Goal: Task Accomplishment & Management: Use online tool/utility

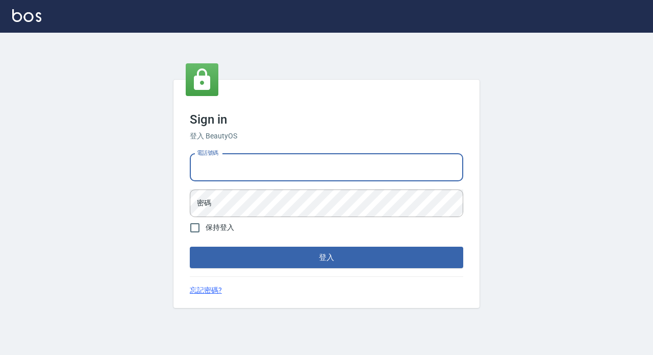
click at [233, 166] on input "電話號碼" at bounding box center [327, 168] width 274 height 28
type input "89729295"
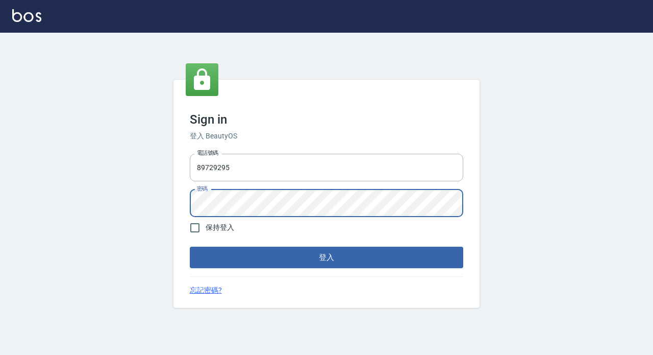
click at [190, 246] on button "登入" at bounding box center [327, 256] width 274 height 21
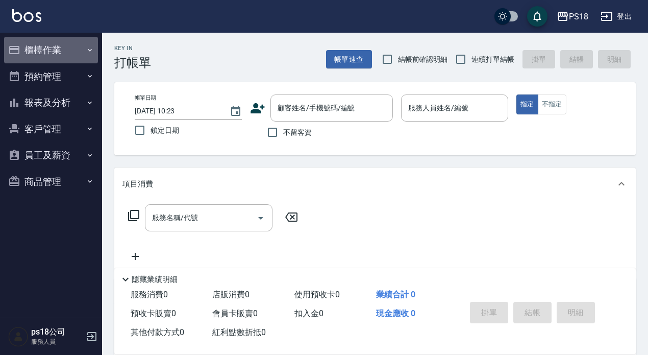
click at [49, 57] on button "櫃檯作業" at bounding box center [51, 50] width 94 height 27
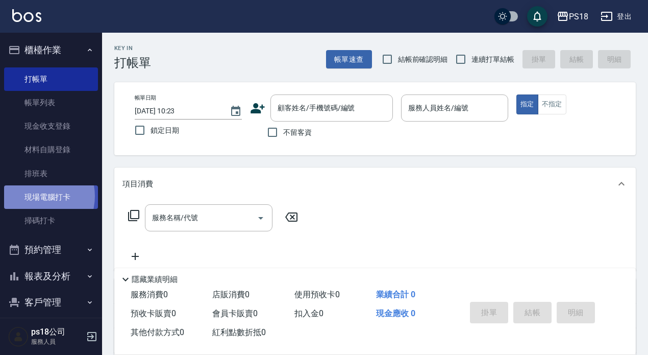
click at [36, 196] on link "現場電腦打卡" at bounding box center [51, 196] width 94 height 23
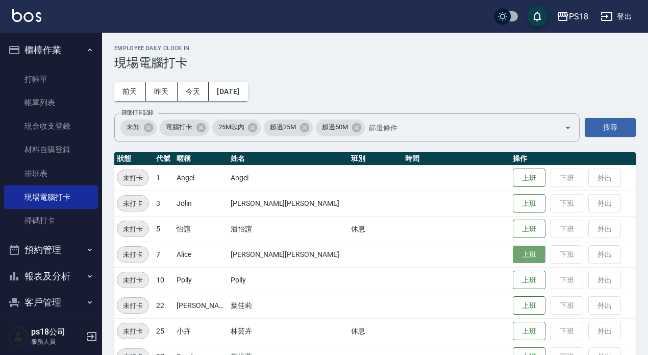
click at [513, 251] on button "上班" at bounding box center [529, 254] width 33 height 18
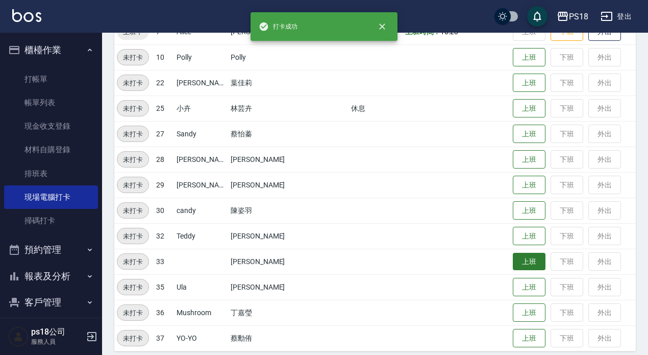
scroll to position [231, 0]
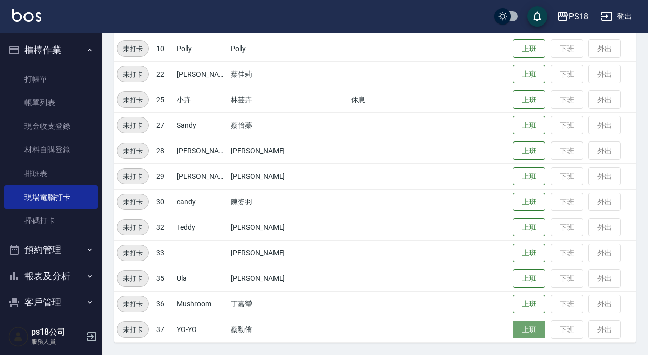
click at [513, 330] on button "上班" at bounding box center [529, 329] width 33 height 18
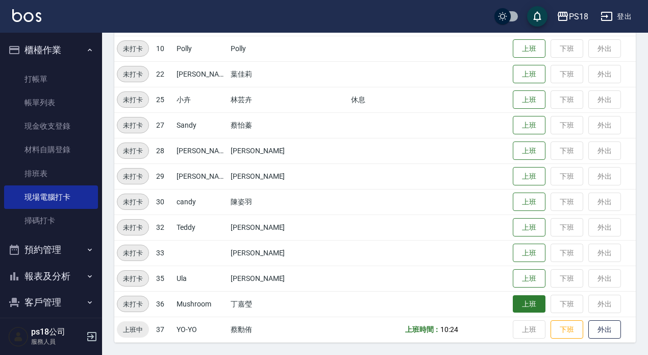
click at [513, 301] on button "上班" at bounding box center [529, 304] width 33 height 18
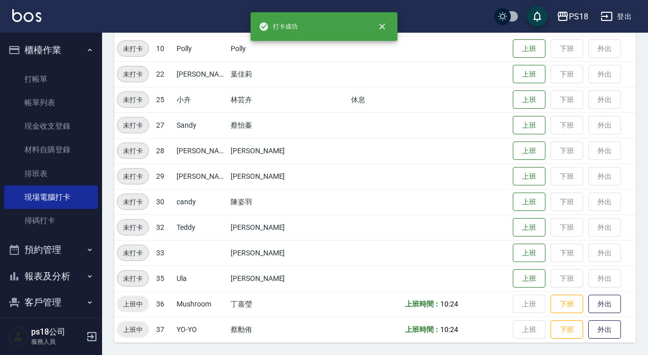
click at [575, 9] on button "PS18" at bounding box center [573, 16] width 40 height 21
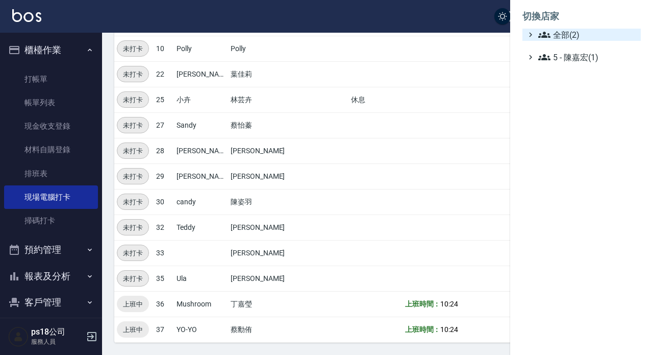
click at [557, 30] on span "全部(2)" at bounding box center [587, 35] width 98 height 12
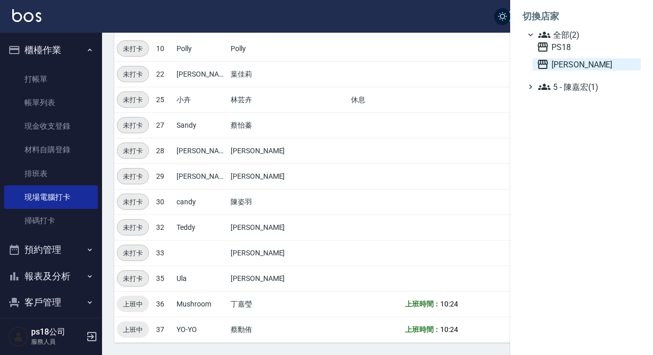
click at [552, 66] on span "[PERSON_NAME]" at bounding box center [587, 64] width 100 height 12
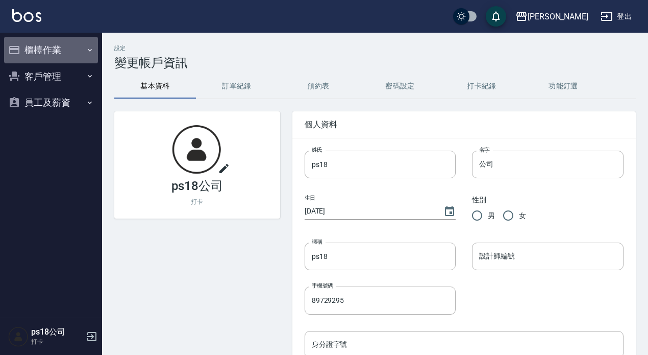
click at [27, 44] on button "櫃檯作業" at bounding box center [51, 50] width 94 height 27
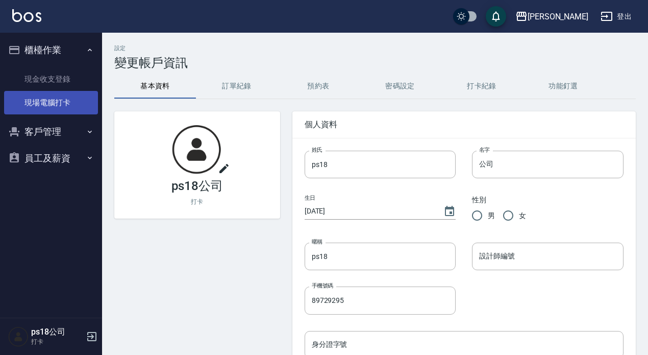
click at [90, 96] on link "現場電腦打卡" at bounding box center [51, 102] width 94 height 23
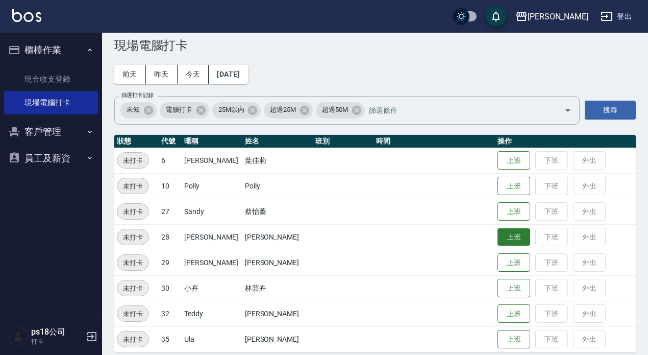
scroll to position [27, 0]
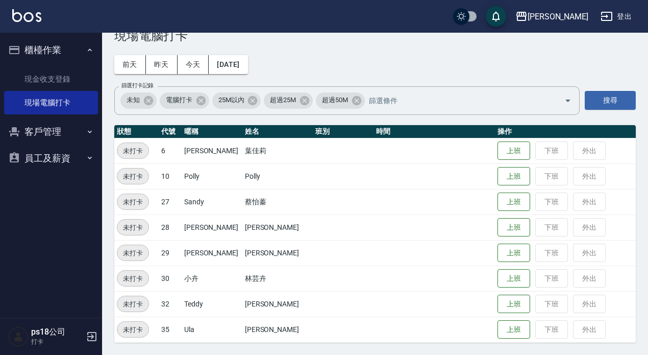
drag, startPoint x: 647, startPoint y: 113, endPoint x: 653, endPoint y: 167, distance: 54.4
click at [648, 172] on html "上越三和 登出 櫃檯作業 現金收支登錄 現場電腦打卡 客戶管理 客戶列表 員工及薪資 員工列表 ps18公司 打卡 Employee Daily Clock …" at bounding box center [324, 164] width 648 height 382
click at [467, 99] on input "篩選打卡記錄" at bounding box center [456, 100] width 180 height 18
click at [466, 38] on h3 "現場電腦打卡" at bounding box center [375, 36] width 522 height 14
click at [67, 96] on link "現場電腦打卡" at bounding box center [51, 102] width 94 height 23
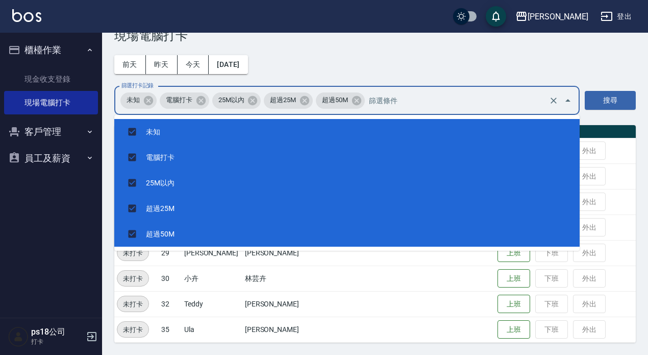
click at [465, 96] on input "篩選打卡記錄" at bounding box center [456, 100] width 180 height 18
click at [548, 37] on h3 "現場電腦打卡" at bounding box center [375, 36] width 522 height 14
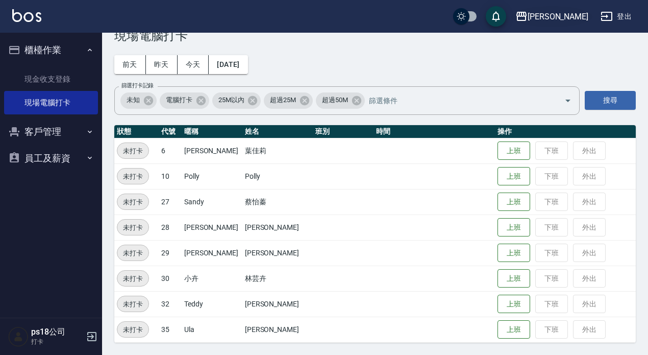
click at [528, 20] on icon "button" at bounding box center [521, 16] width 12 height 12
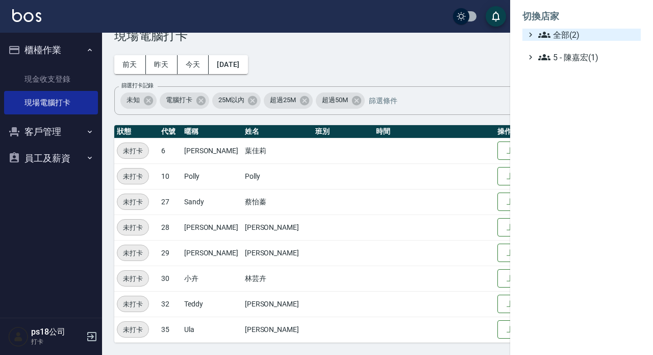
click at [548, 40] on icon at bounding box center [544, 35] width 12 height 12
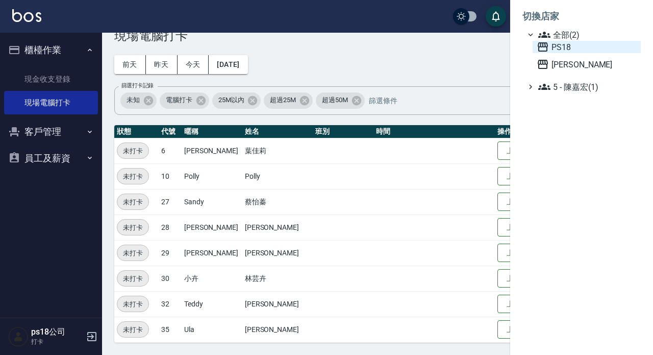
click at [550, 49] on span "PS18" at bounding box center [587, 47] width 100 height 12
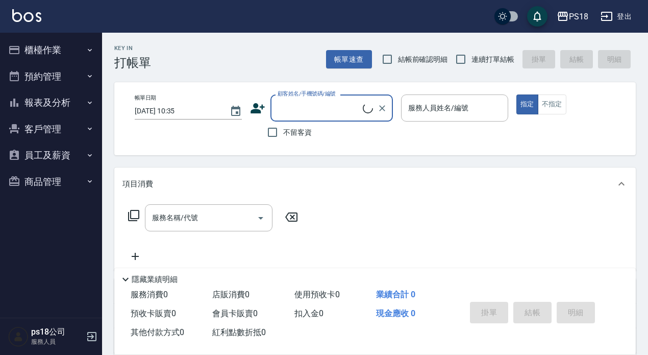
click at [47, 41] on button "櫃檯作業" at bounding box center [51, 50] width 94 height 27
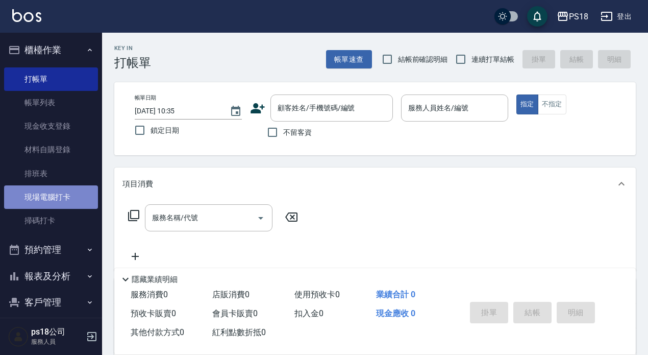
click at [78, 204] on link "現場電腦打卡" at bounding box center [51, 196] width 94 height 23
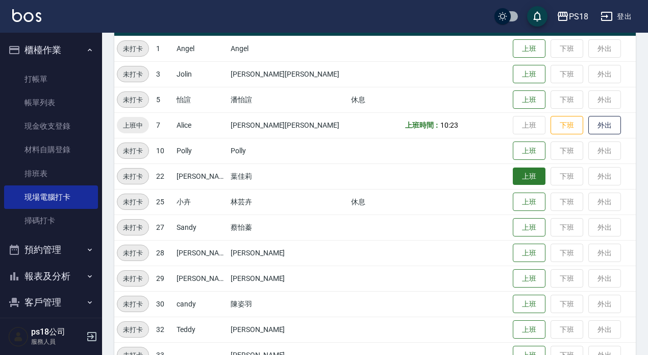
scroll to position [180, 0]
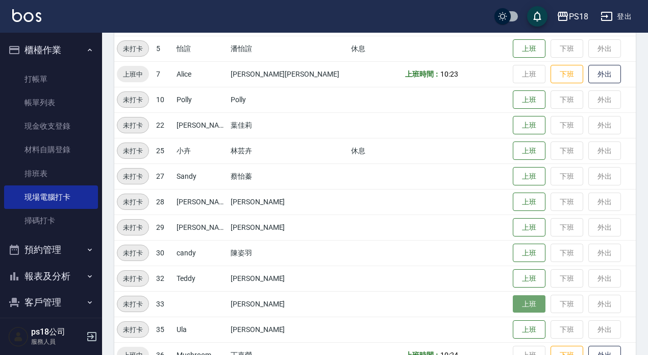
click at [513, 306] on button "上班" at bounding box center [529, 304] width 33 height 18
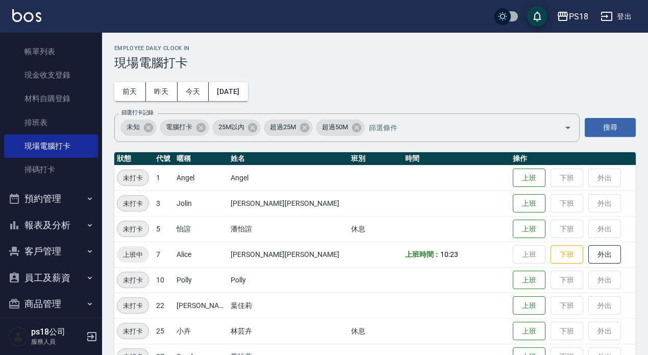
scroll to position [63, 0]
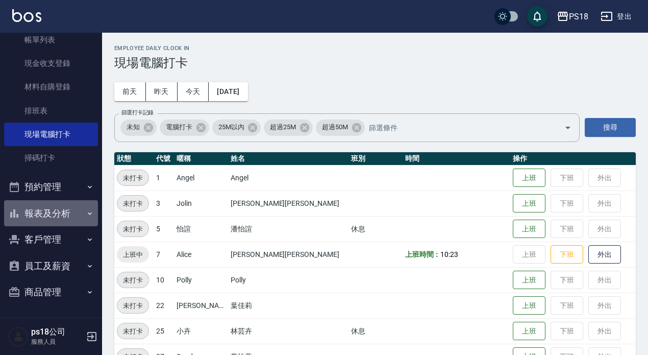
click at [60, 212] on button "報表及分析" at bounding box center [51, 213] width 94 height 27
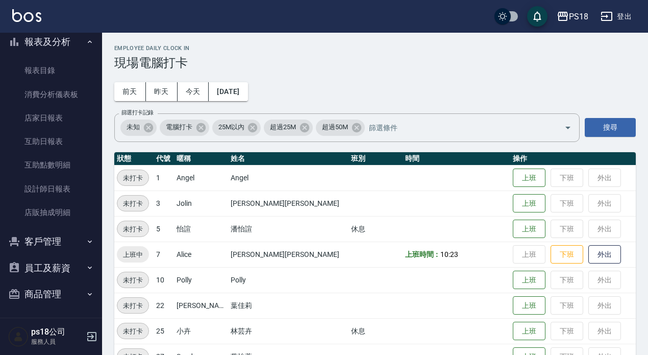
scroll to position [236, 0]
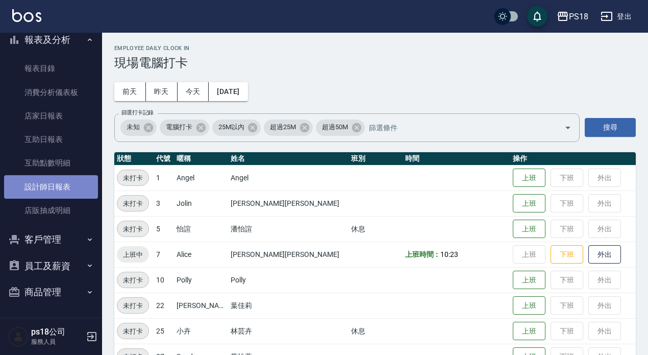
click at [66, 182] on link "設計師日報表" at bounding box center [51, 186] width 94 height 23
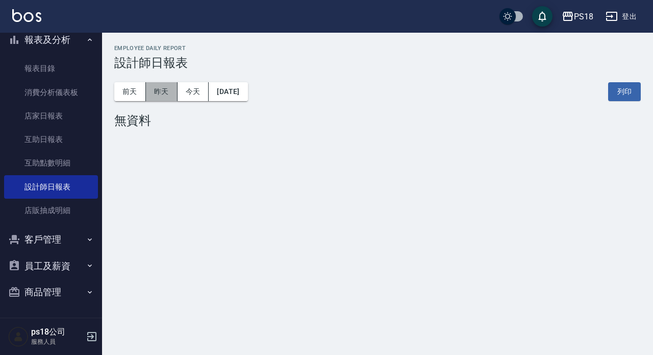
click at [169, 87] on button "昨天" at bounding box center [162, 91] width 32 height 19
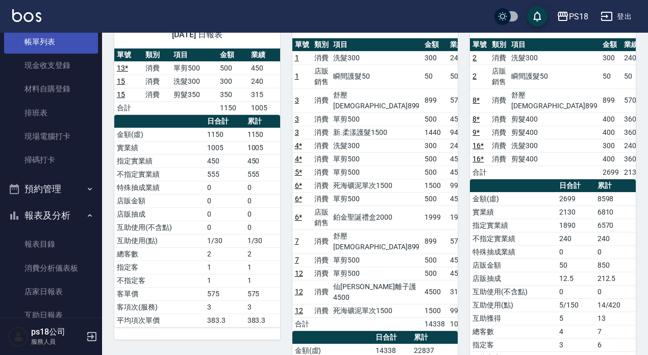
scroll to position [32, 0]
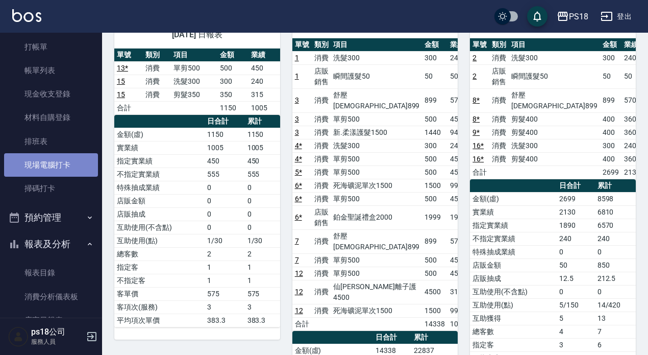
click at [59, 169] on link "現場電腦打卡" at bounding box center [51, 164] width 94 height 23
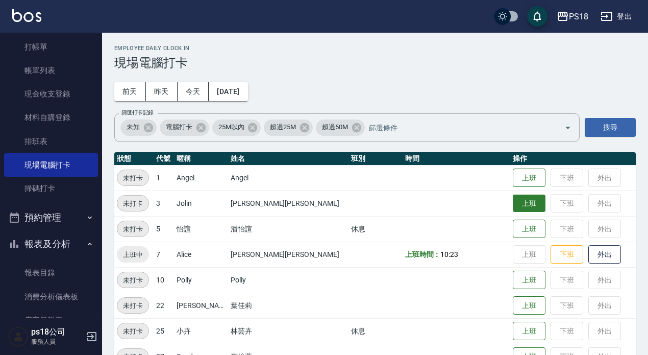
click at [513, 203] on button "上班" at bounding box center [529, 203] width 33 height 18
click at [58, 240] on button "報表及分析" at bounding box center [51, 244] width 94 height 27
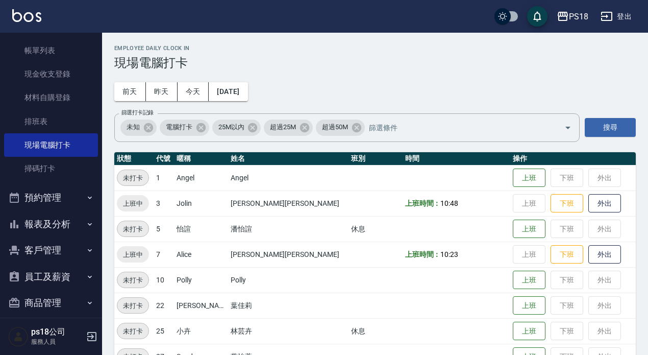
scroll to position [63, 0]
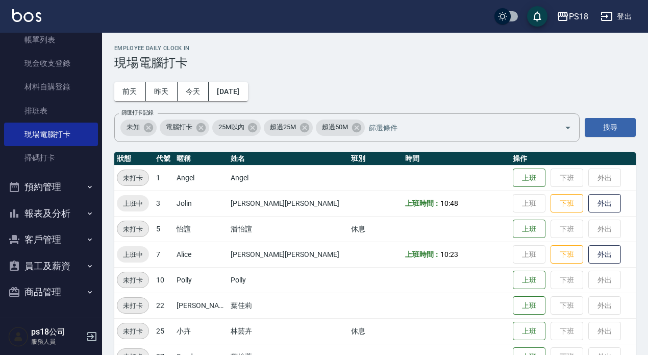
click at [64, 208] on button "報表及分析" at bounding box center [51, 213] width 94 height 27
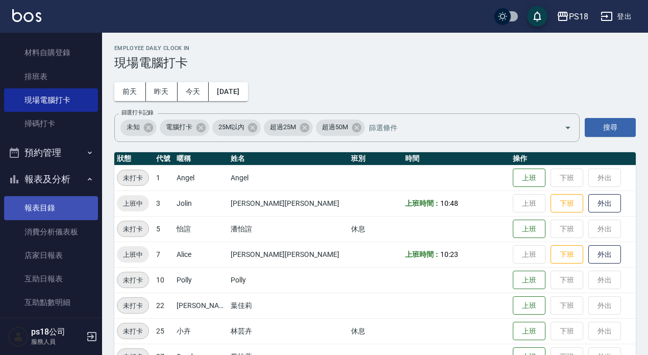
scroll to position [114, 0]
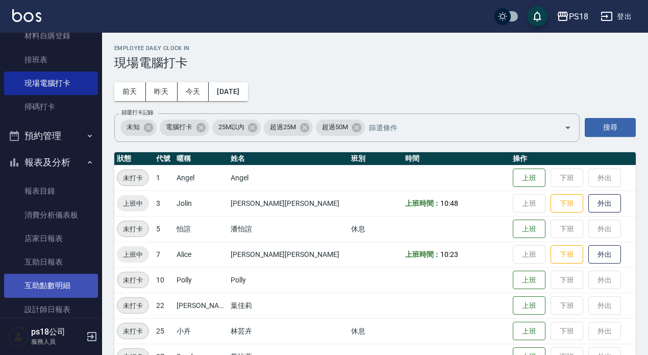
click at [59, 299] on link "設計師日報表" at bounding box center [51, 309] width 94 height 23
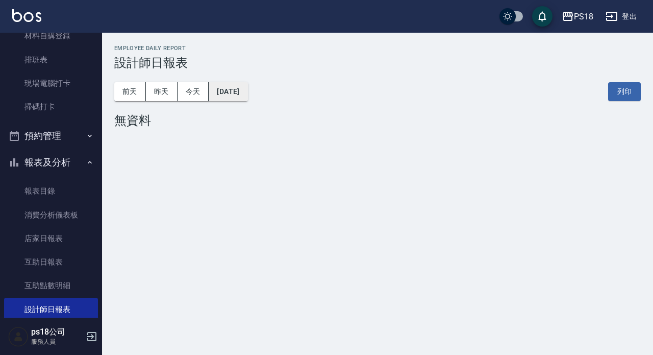
click at [245, 89] on button "[DATE]" at bounding box center [228, 91] width 39 height 19
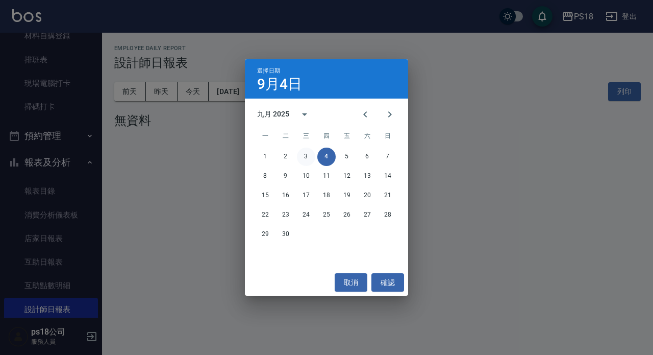
click at [307, 155] on button "3" at bounding box center [306, 156] width 18 height 18
